Goal: Transaction & Acquisition: Purchase product/service

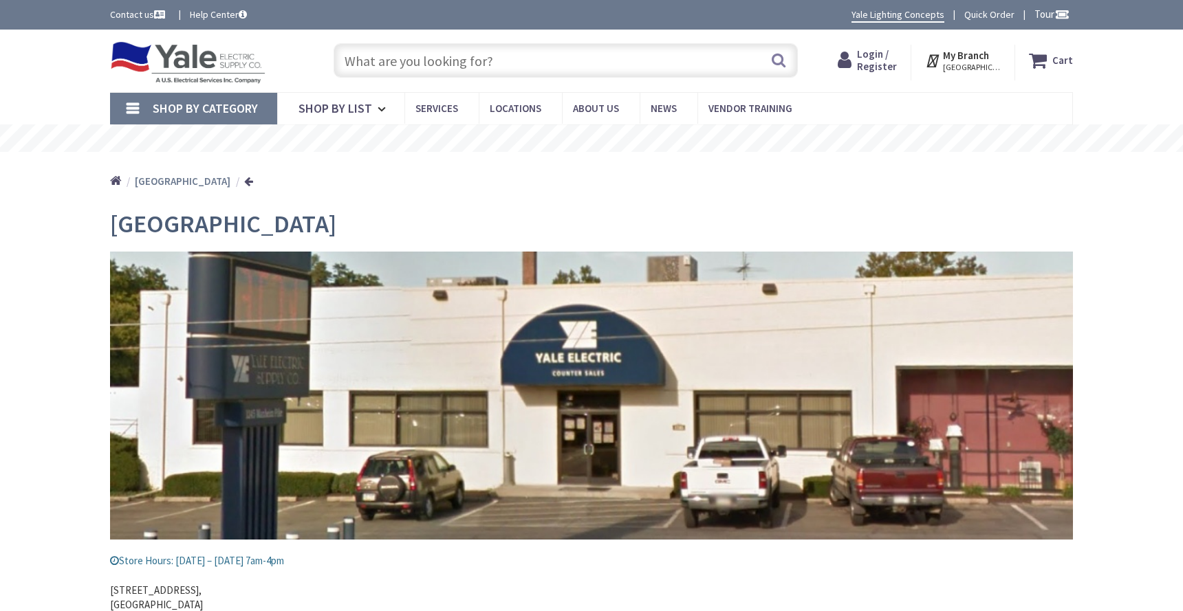
type input "Macedonia Ln, [GEOGRAPHIC_DATA], [GEOGRAPHIC_DATA], [GEOGRAPHIC_DATA]"
click at [427, 63] on input "text" at bounding box center [566, 60] width 464 height 34
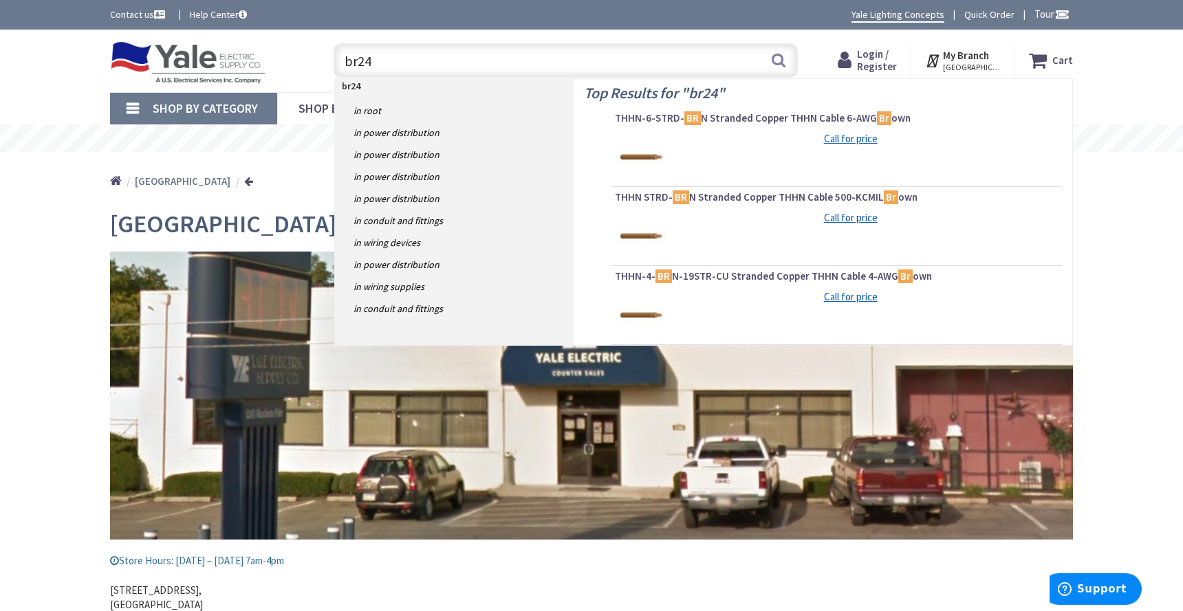
type input "br240"
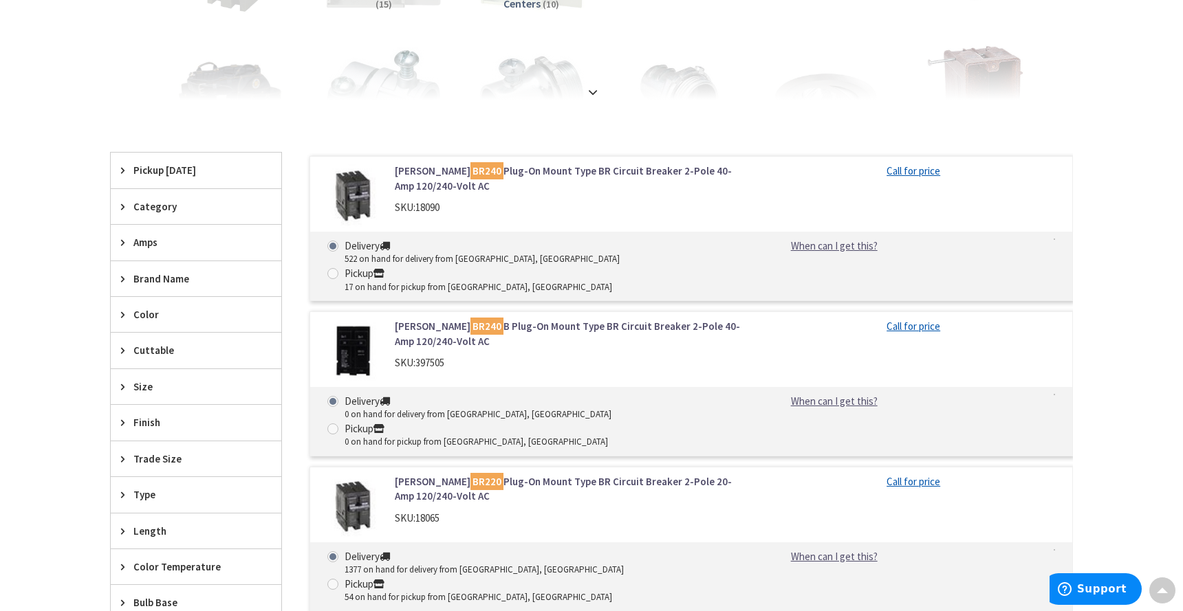
scroll to position [344, 0]
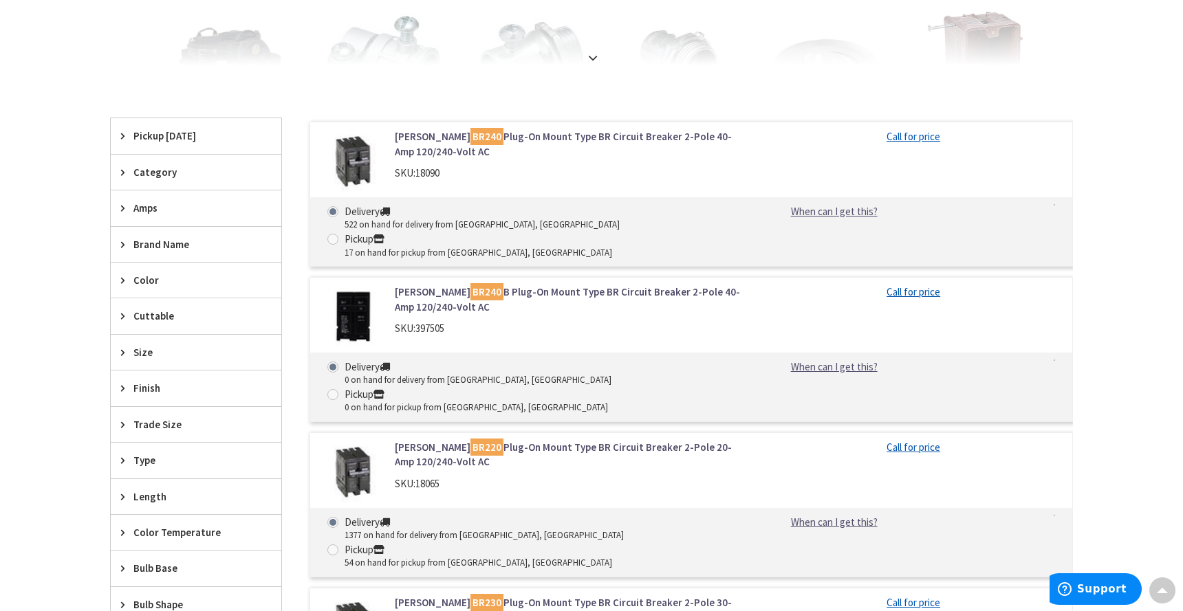
click at [486, 440] on link "Eaton BR220 Plug-On Mount Type BR Circuit Breaker 2-Pole 20-Amp 120/240-Volt AC" at bounding box center [570, 455] width 350 height 30
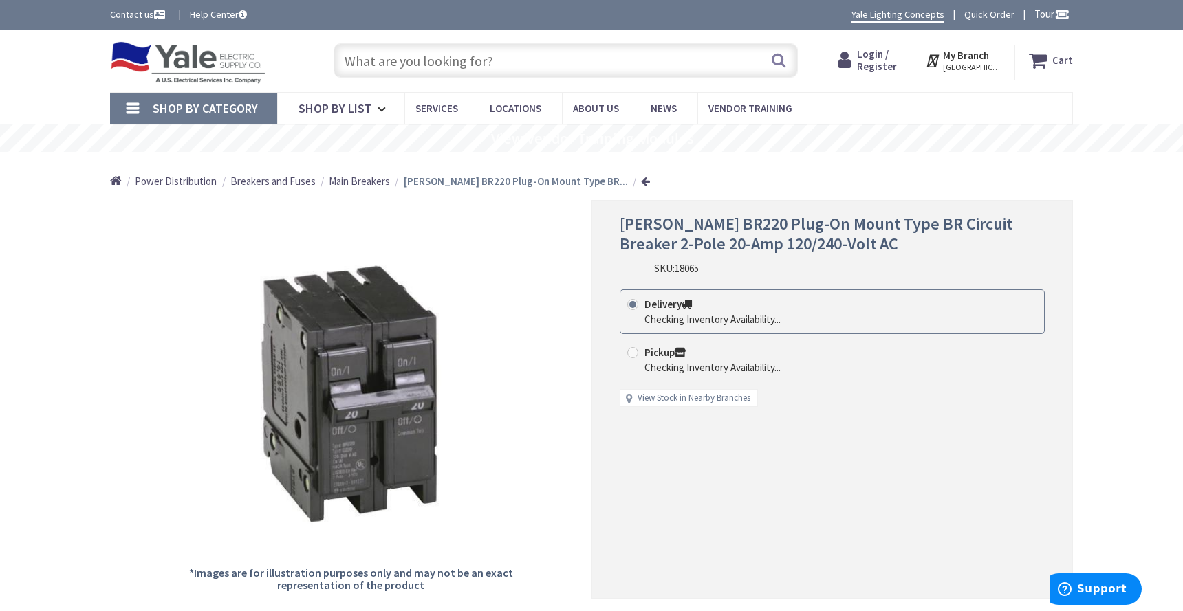
click at [379, 183] on span "Main Breakers" at bounding box center [359, 181] width 61 height 13
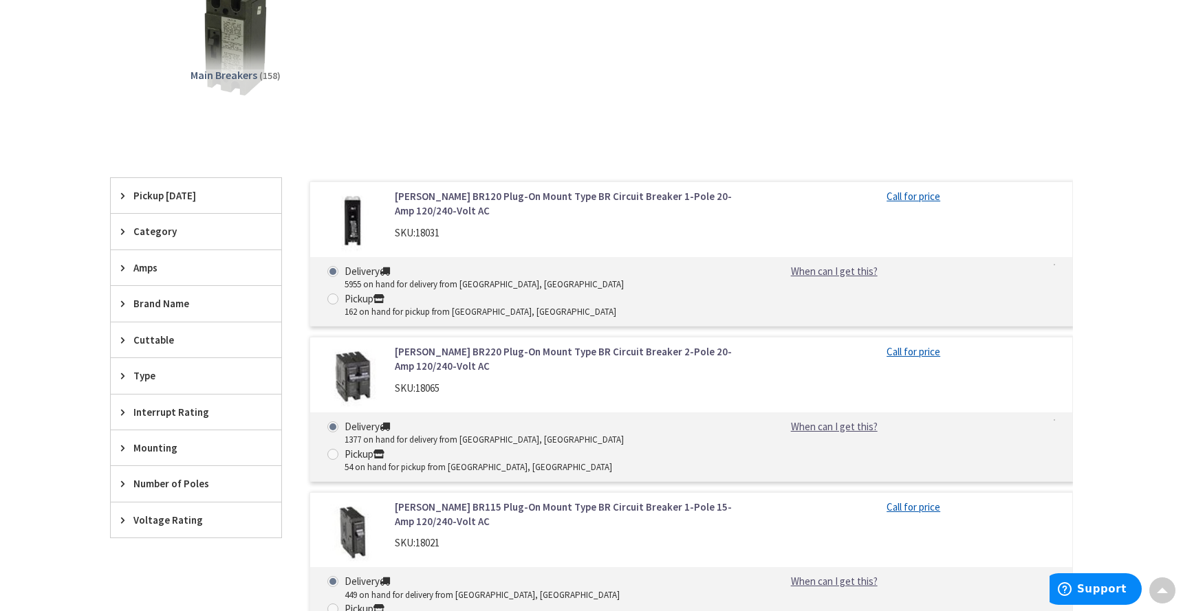
scroll to position [275, 0]
click at [175, 481] on span "Number of Poles" at bounding box center [189, 483] width 112 height 14
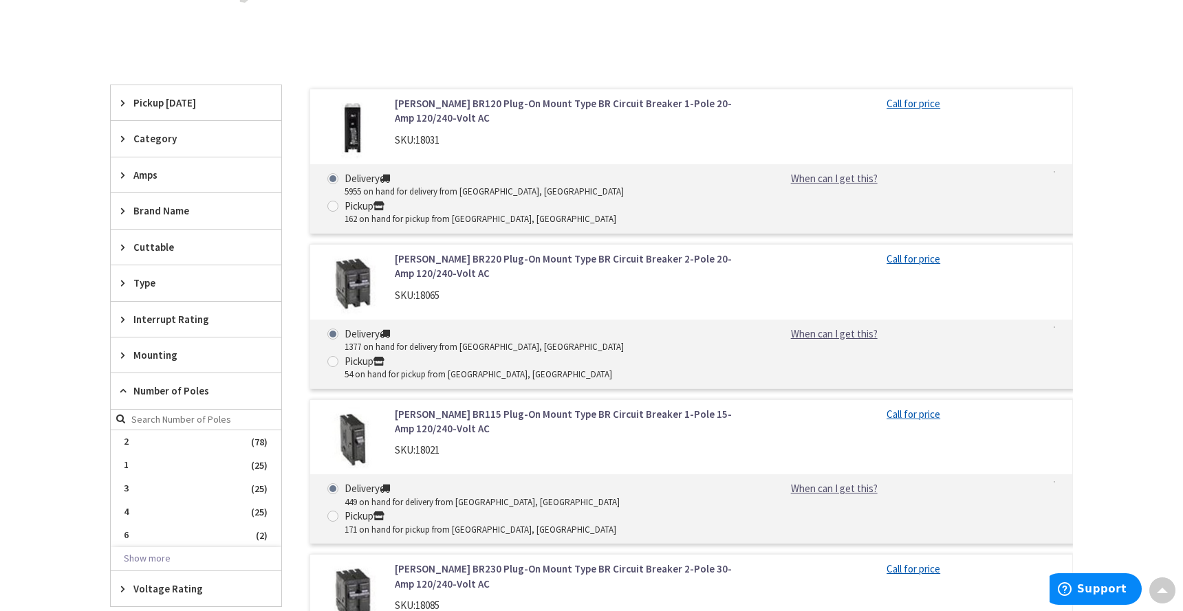
scroll to position [413, 0]
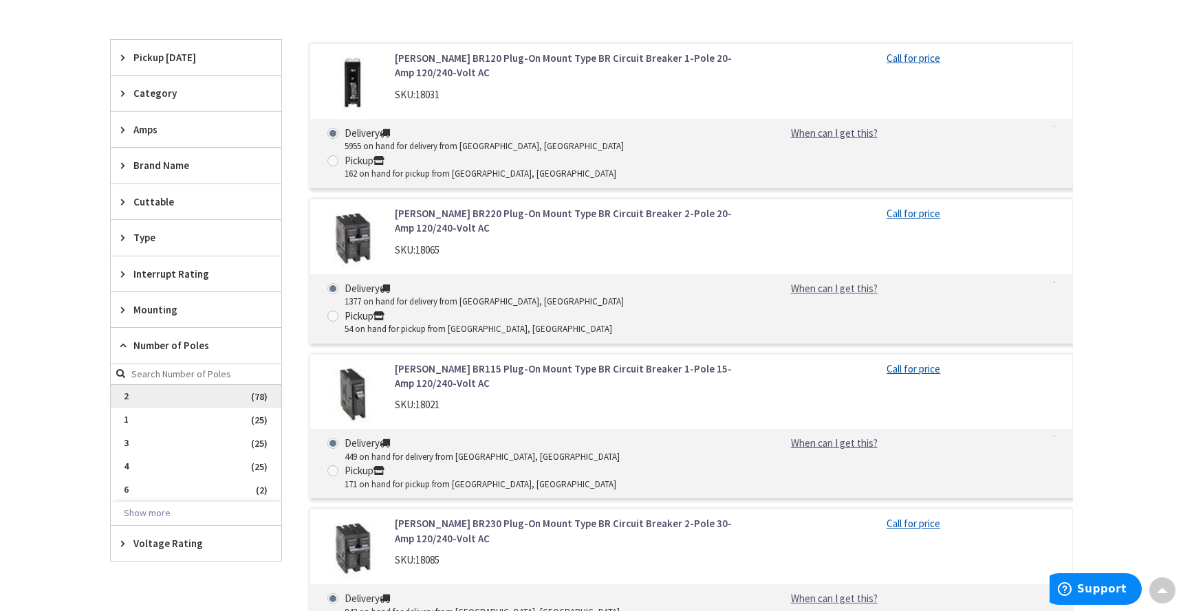
click at [147, 398] on span "2" at bounding box center [196, 396] width 171 height 23
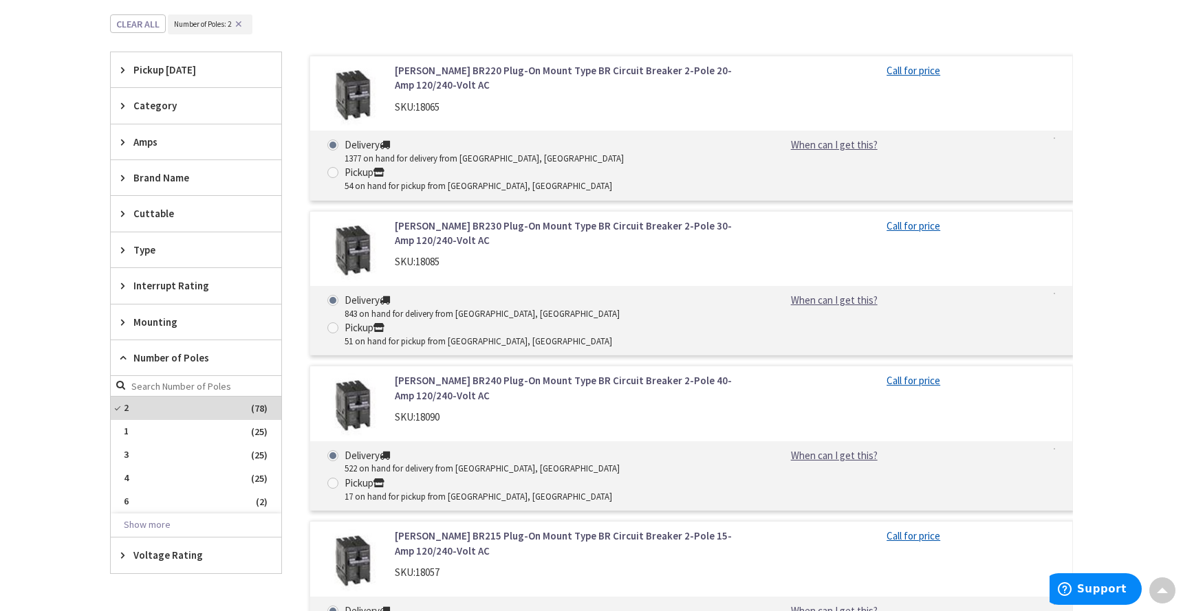
scroll to position [344, 0]
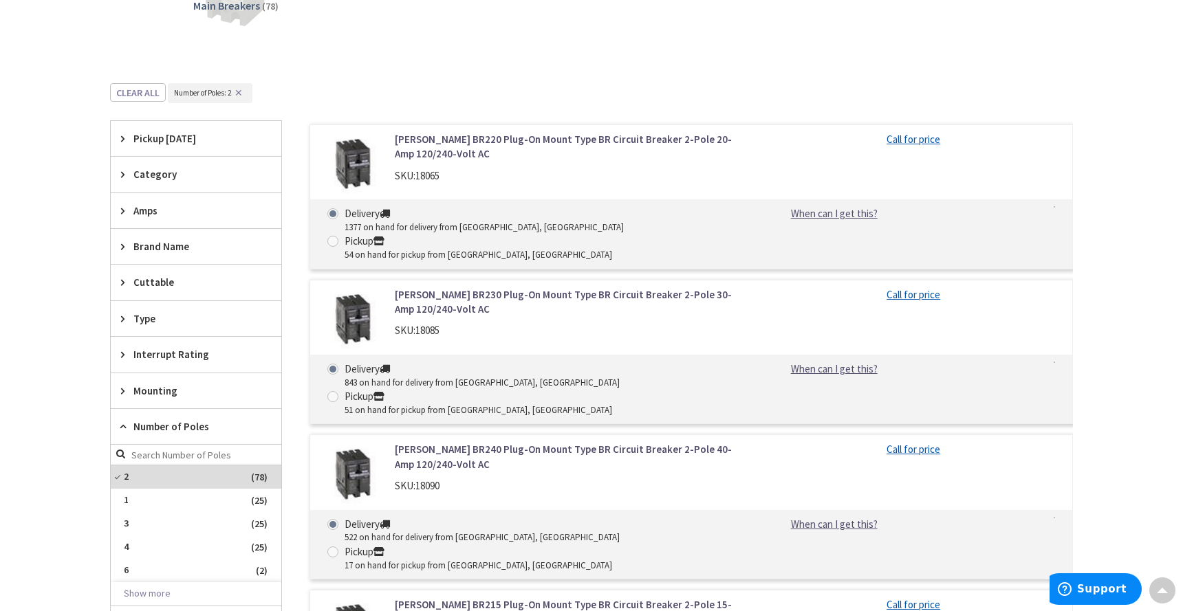
click at [151, 208] on span "Amps" at bounding box center [189, 211] width 112 height 14
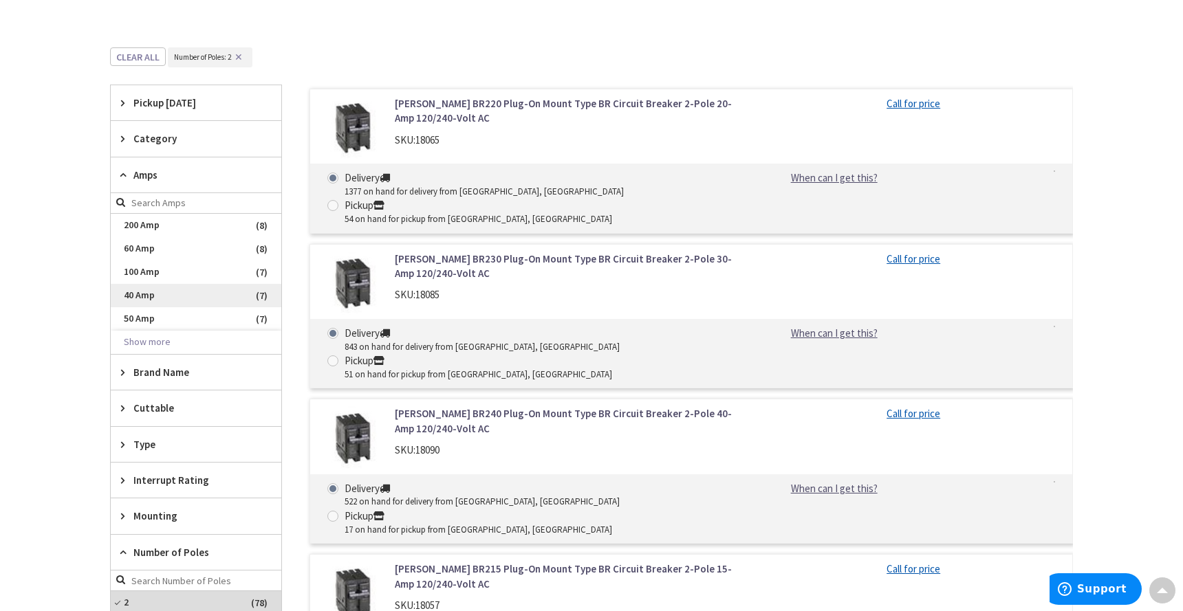
scroll to position [481, 0]
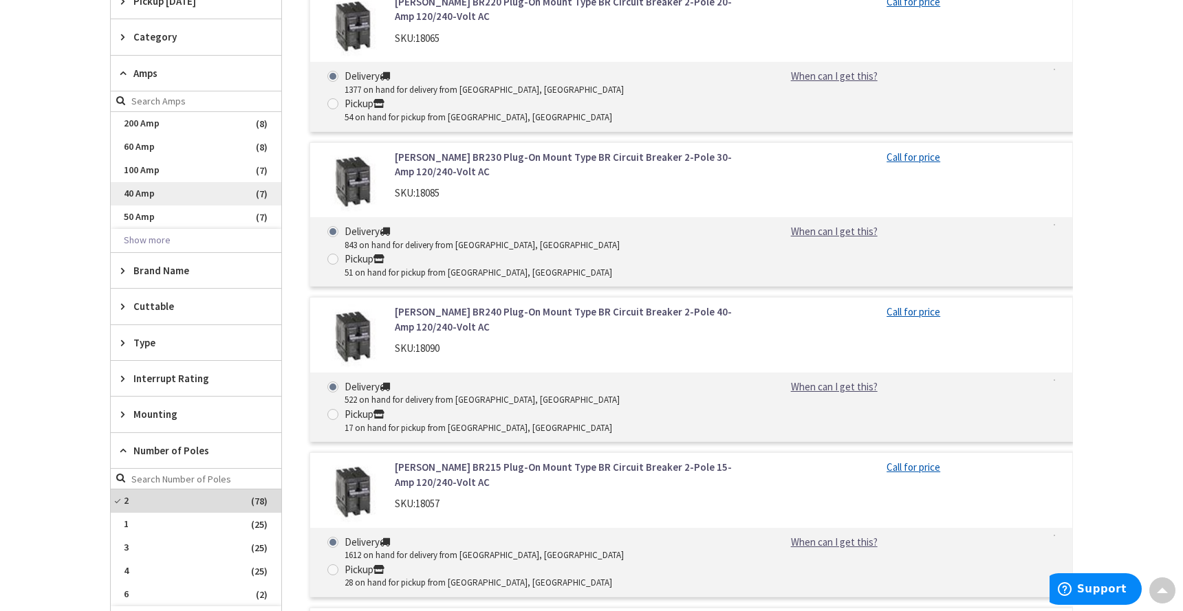
click at [160, 193] on span "40 Amp" at bounding box center [196, 193] width 171 height 23
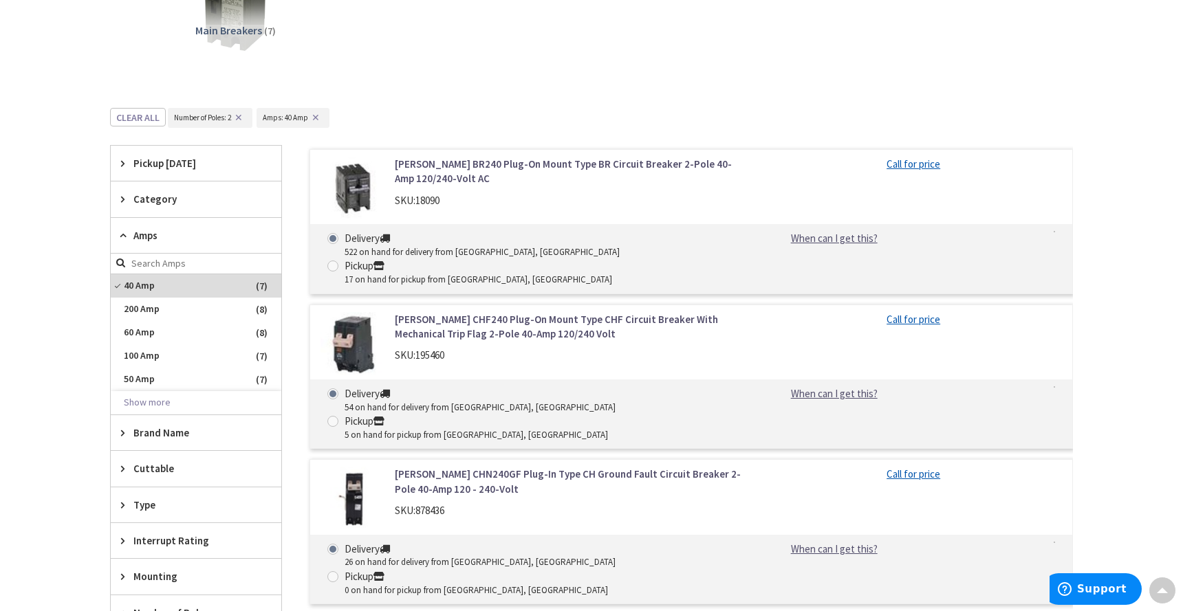
scroll to position [344, 0]
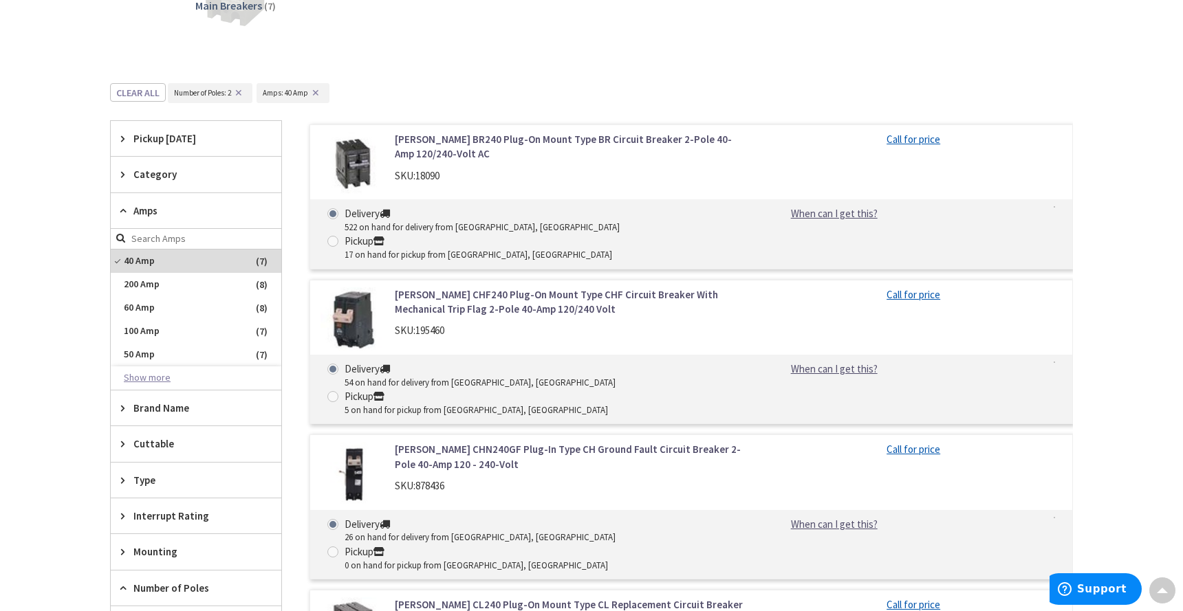
click at [153, 377] on button "Show more" at bounding box center [196, 378] width 171 height 23
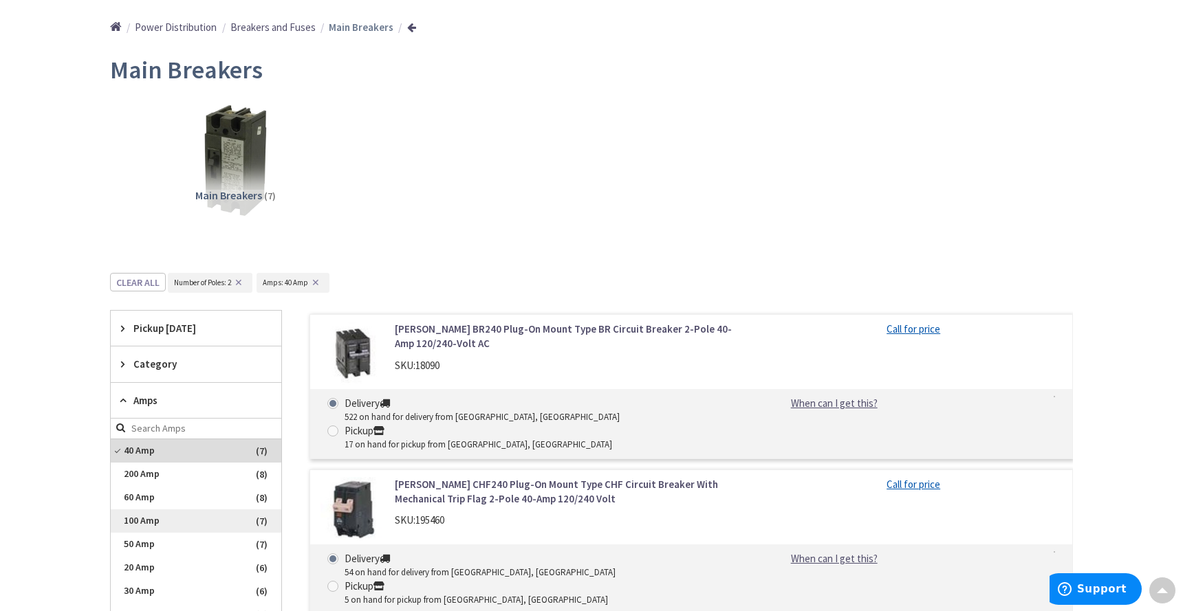
scroll to position [138, 0]
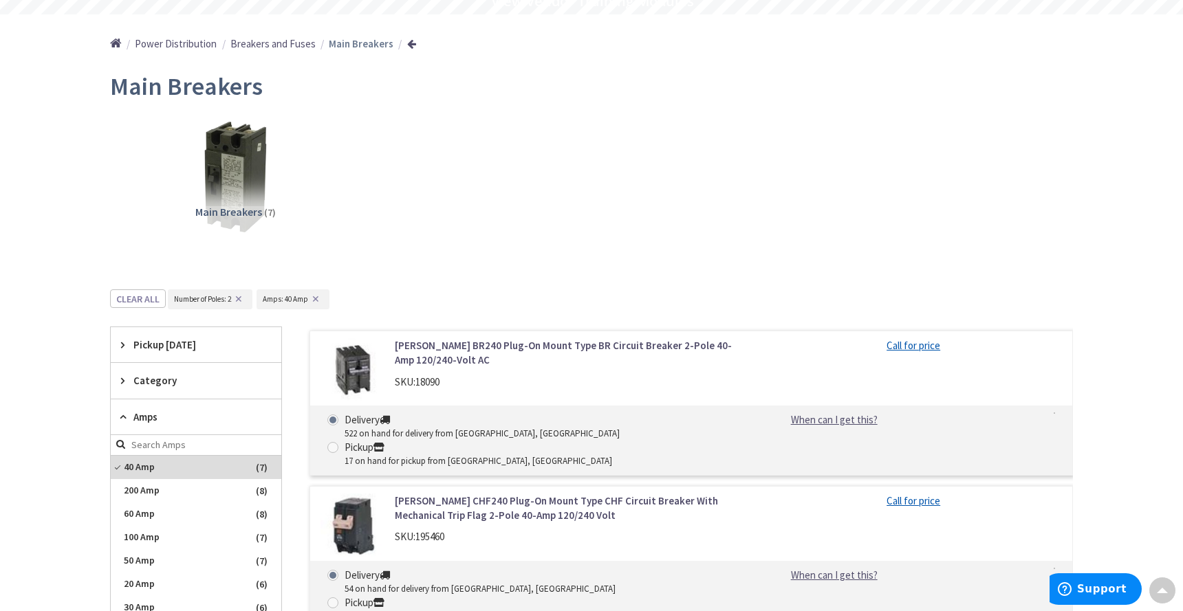
click at [612, 455] on div "17 on hand for pickup from [GEOGRAPHIC_DATA], [GEOGRAPHIC_DATA]" at bounding box center [479, 461] width 268 height 13
click at [340, 443] on input "Pickup 17 on hand for pickup from [GEOGRAPHIC_DATA], [GEOGRAPHIC_DATA]" at bounding box center [335, 447] width 9 height 9
radio input "true"
click at [347, 420] on div "Delivery" at bounding box center [482, 420] width 275 height 14
click at [340, 420] on input "Delivery 522 on hand for delivery from [GEOGRAPHIC_DATA], [GEOGRAPHIC_DATA]" at bounding box center [335, 419] width 9 height 9
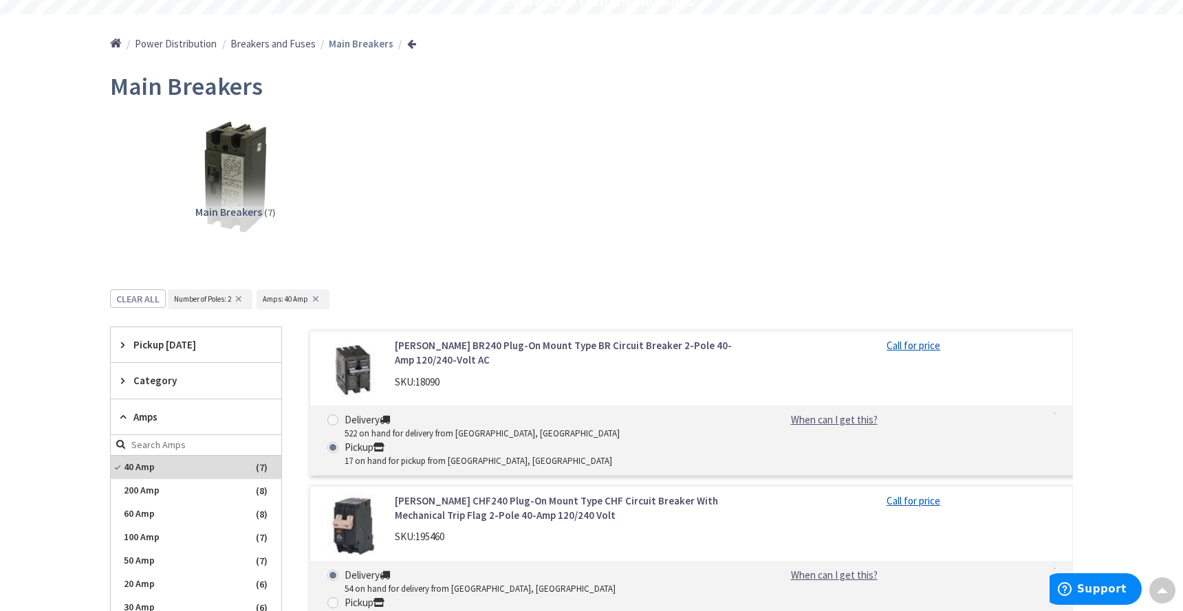
radio input "true"
